Goal: Find contact information: Find contact information

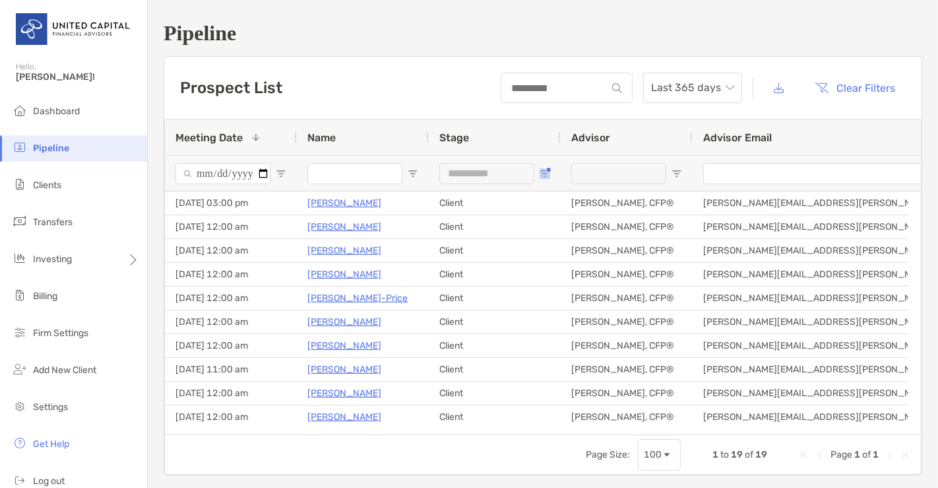
click at [544, 177] on span "Open Filter Menu" at bounding box center [545, 173] width 11 height 11
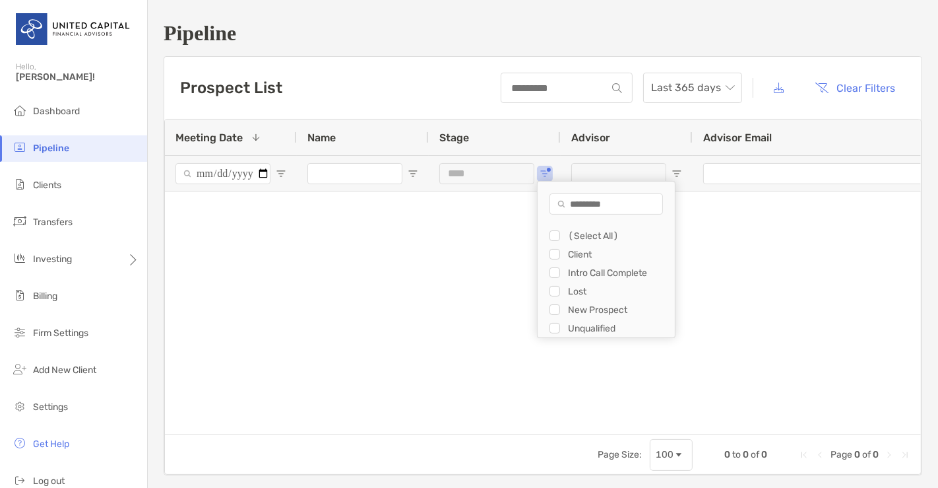
click at [554, 302] on div "New Prospect" at bounding box center [612, 309] width 125 height 18
type input "**********"
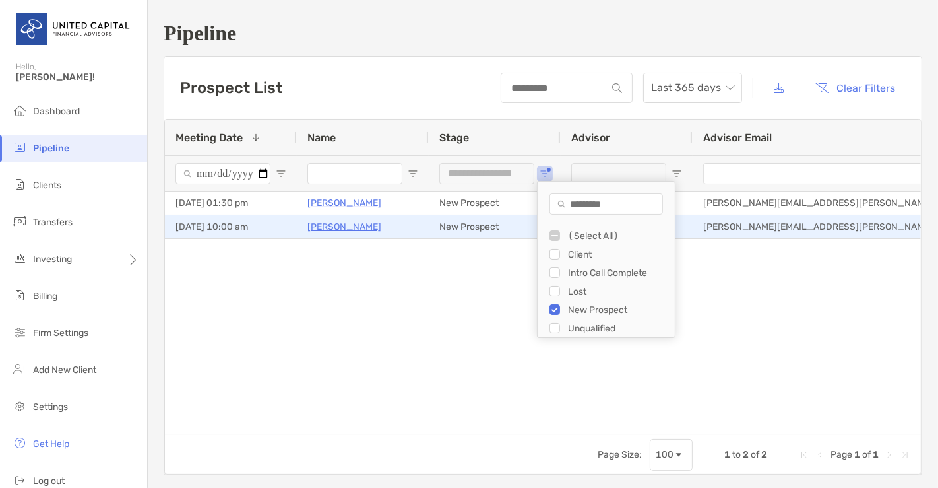
click at [354, 224] on p "[PERSON_NAME]" at bounding box center [344, 226] width 74 height 16
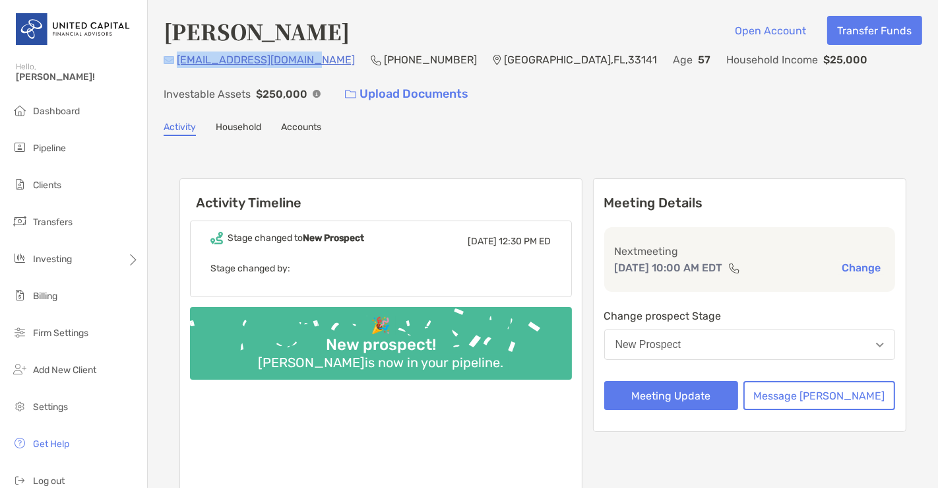
drag, startPoint x: 305, startPoint y: 61, endPoint x: 175, endPoint y: 64, distance: 130.0
click at [175, 64] on div "[EMAIL_ADDRESS][DOMAIN_NAME] (305) 609-[GEOGRAPHIC_DATA] Age [DEMOGRAPHIC_DATA]…" at bounding box center [543, 79] width 759 height 57
click at [175, 74] on div "[EMAIL_ADDRESS][DOMAIN_NAME] (305) 609-[GEOGRAPHIC_DATA] Age [DEMOGRAPHIC_DATA]…" at bounding box center [543, 79] width 759 height 57
drag, startPoint x: 307, startPoint y: 57, endPoint x: 177, endPoint y: 66, distance: 130.3
click at [177, 66] on div "[EMAIL_ADDRESS][DOMAIN_NAME] (305) 609-[GEOGRAPHIC_DATA] Age [DEMOGRAPHIC_DATA]…" at bounding box center [543, 79] width 759 height 57
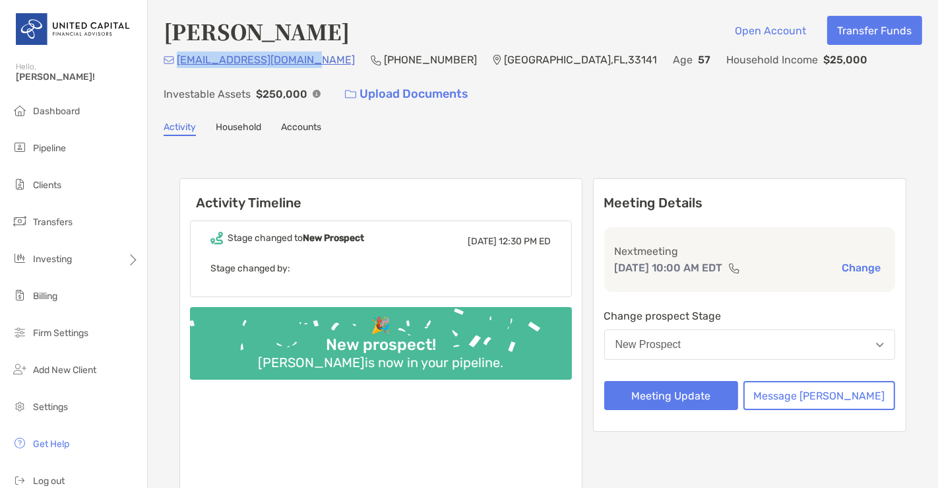
copy p "[EMAIL_ADDRESS][DOMAIN_NAME]"
